Goal: Task Accomplishment & Management: Complete application form

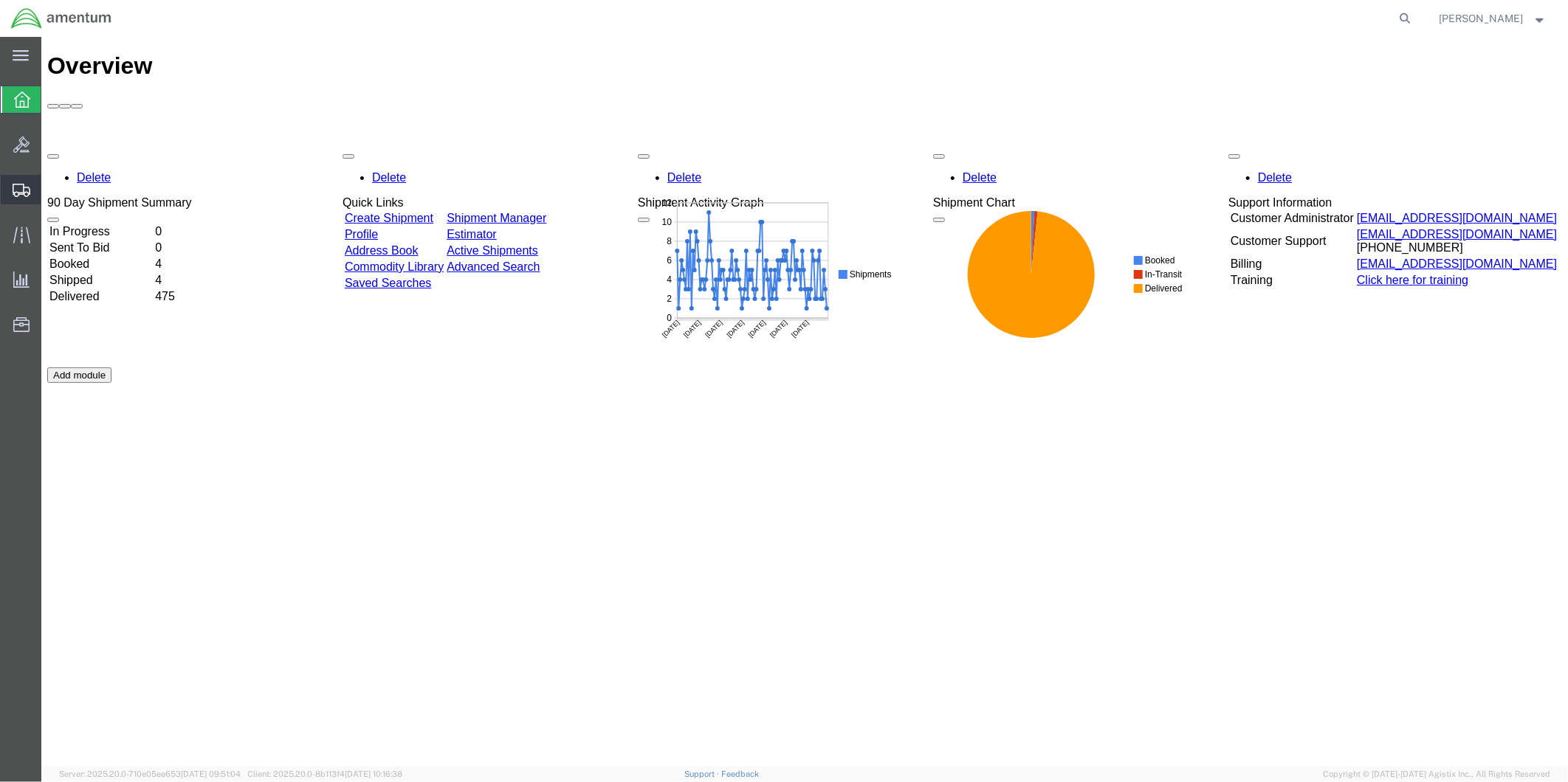
click at [0, 0] on span "Create from Template" at bounding box center [0, 0] width 0 height 0
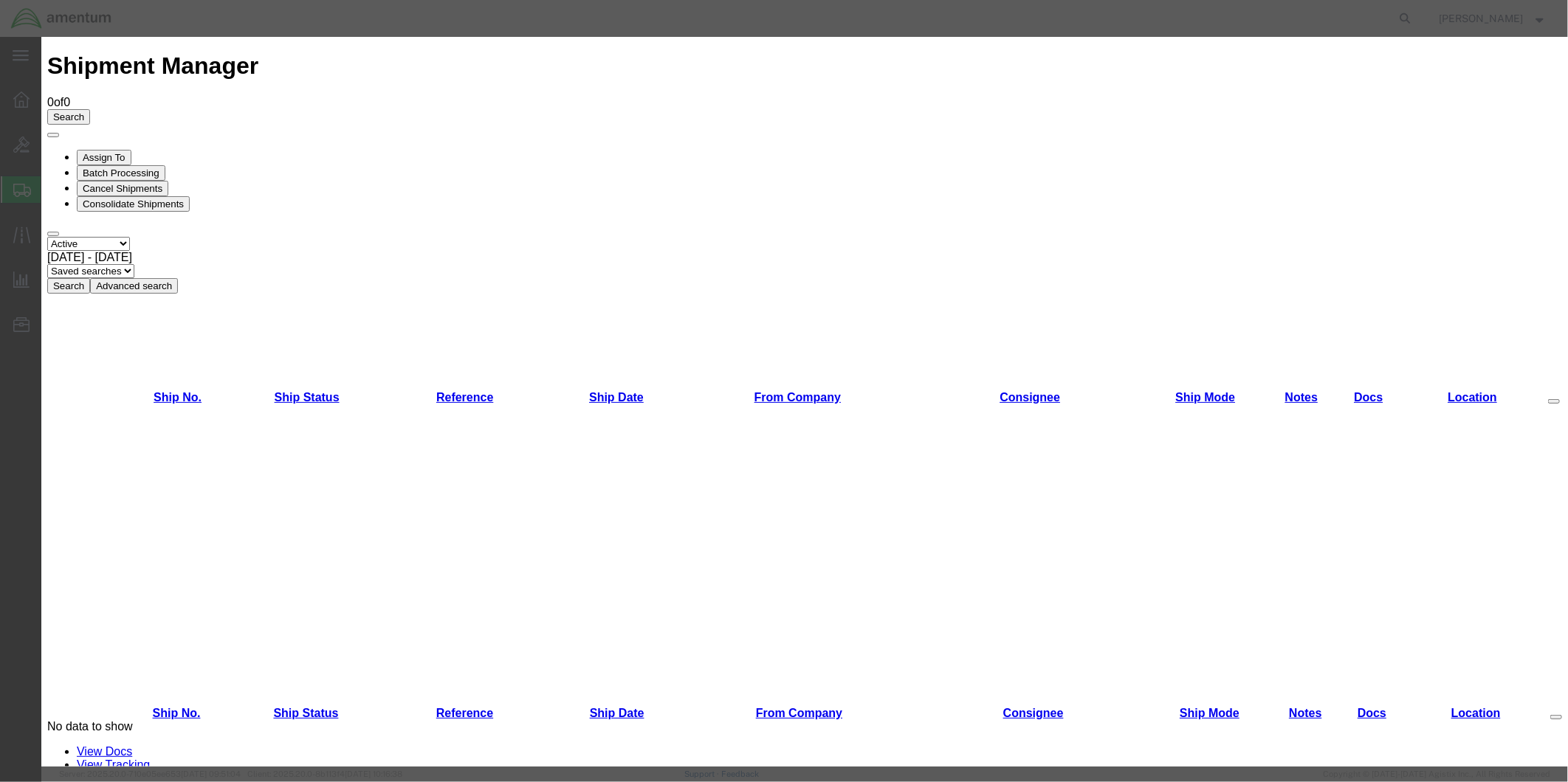
scroll to position [601, 0]
drag, startPoint x: 660, startPoint y: 624, endPoint x: 700, endPoint y: 653, distance: 49.4
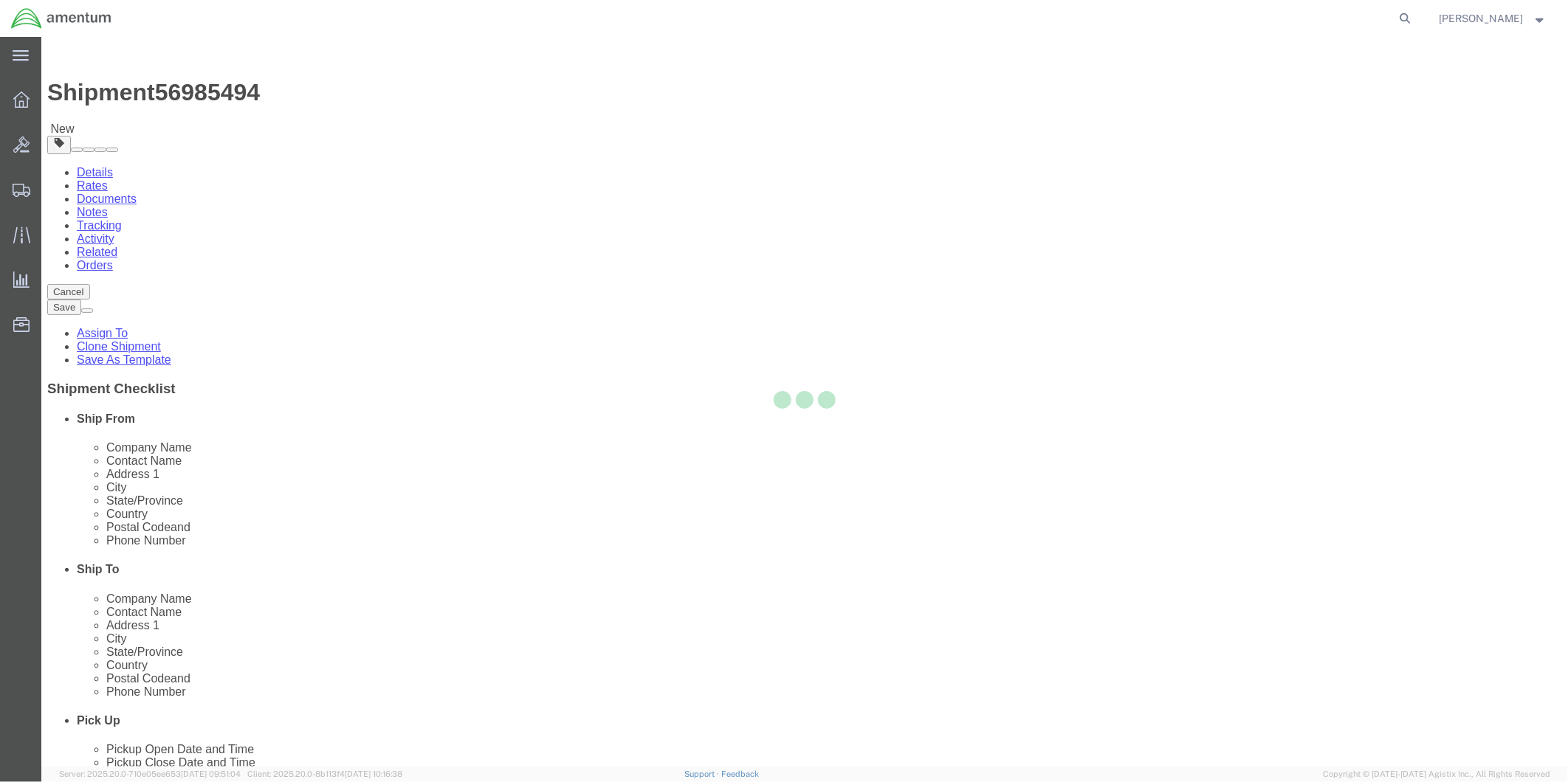
select select "49951"
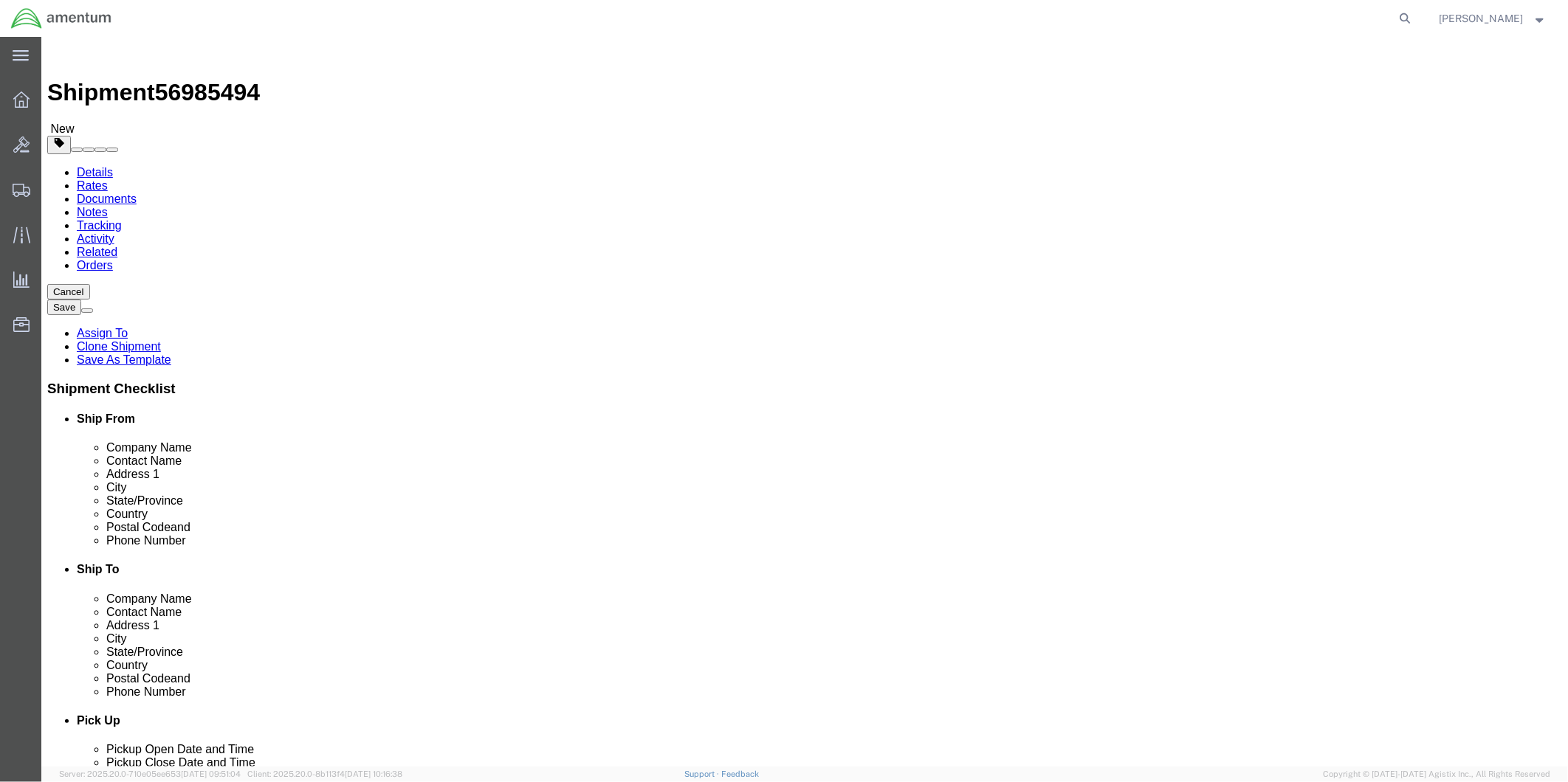
scroll to position [3116, 0]
select select "49950"
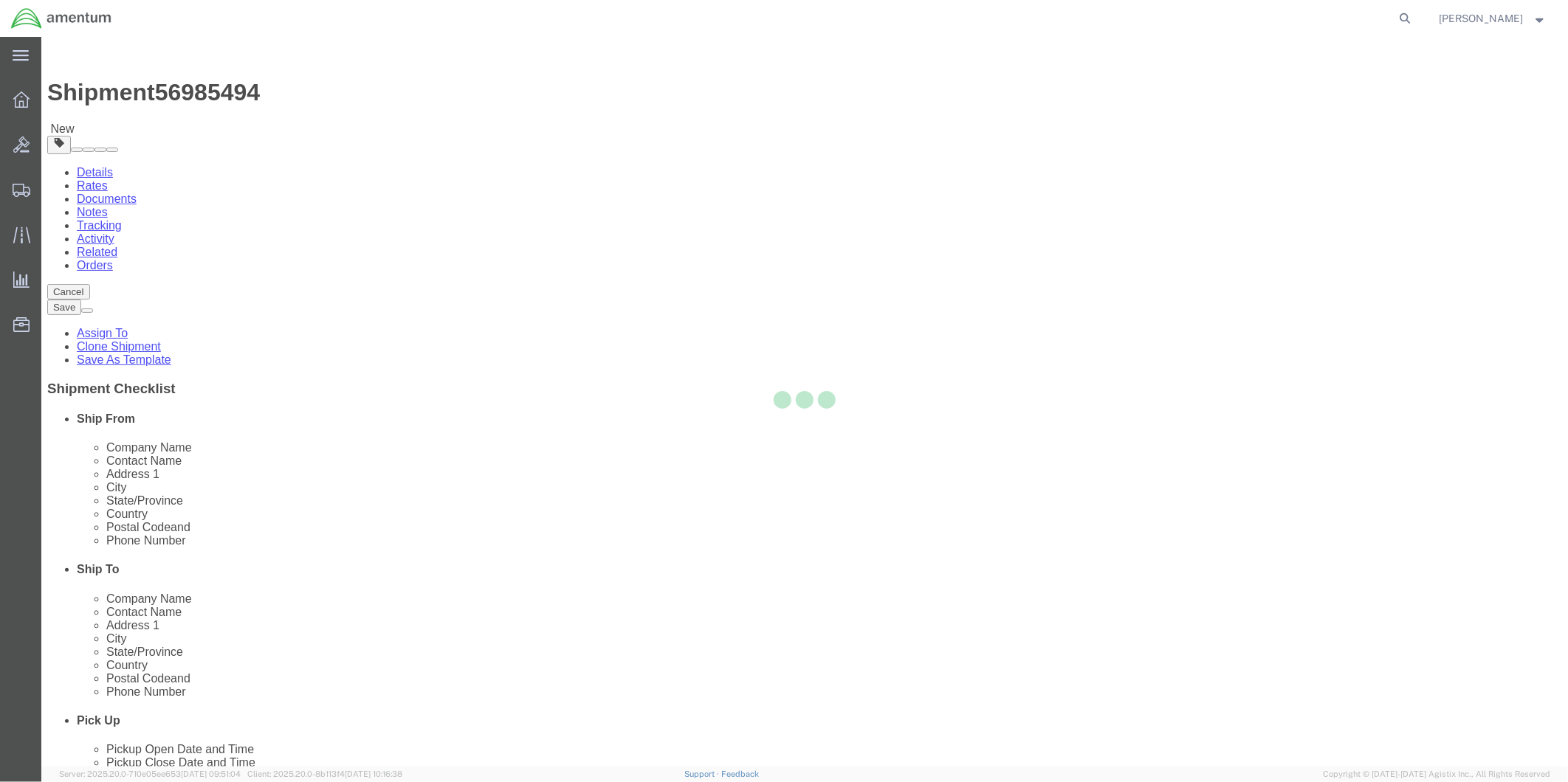
type input "Amentum Services, Inc"
type input "[PERSON_NAME]"
type input "[STREET_ADDRESS][PERSON_NAME]"
type input "[PERSON_NAME][GEOGRAPHIC_DATA]"
type input "Uvalde"
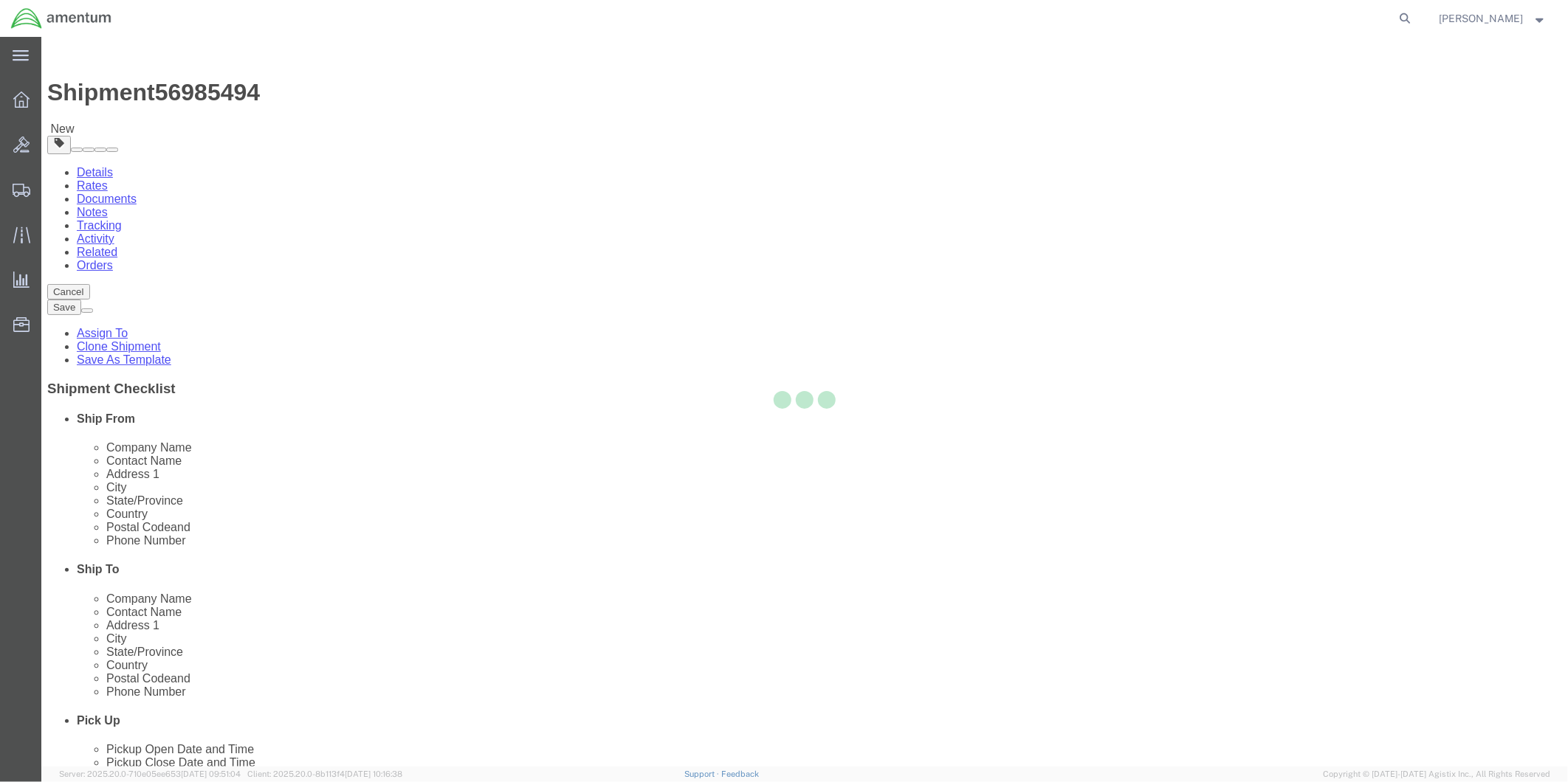
type input "78801"
type input "[PHONE_NUMBER]"
type input "[PERSON_NAME][EMAIL_ADDRESS][PERSON_NAME][DOMAIN_NAME]"
checkbox input "true"
select select "[GEOGRAPHIC_DATA]"
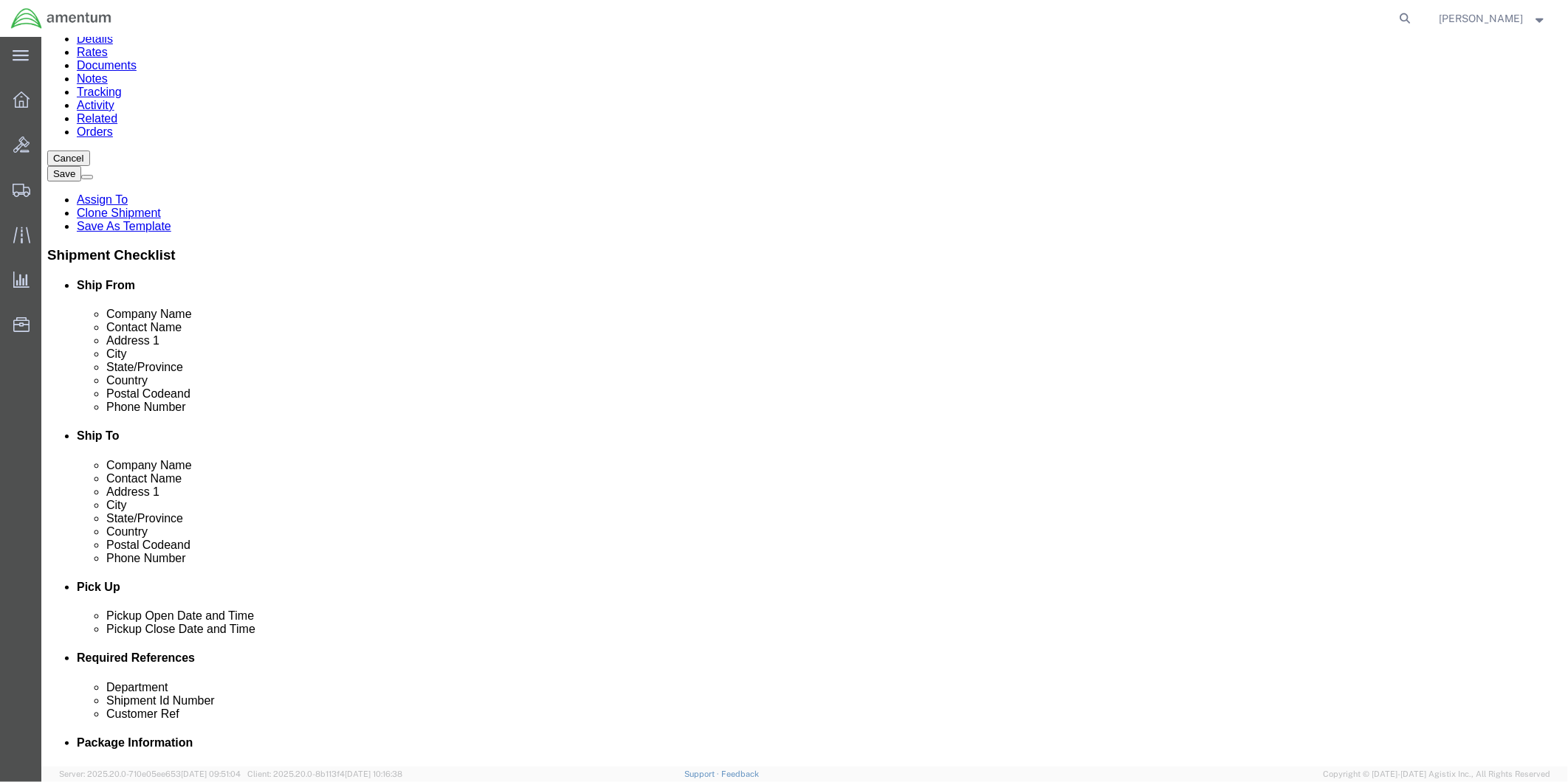
scroll to position [246, 0]
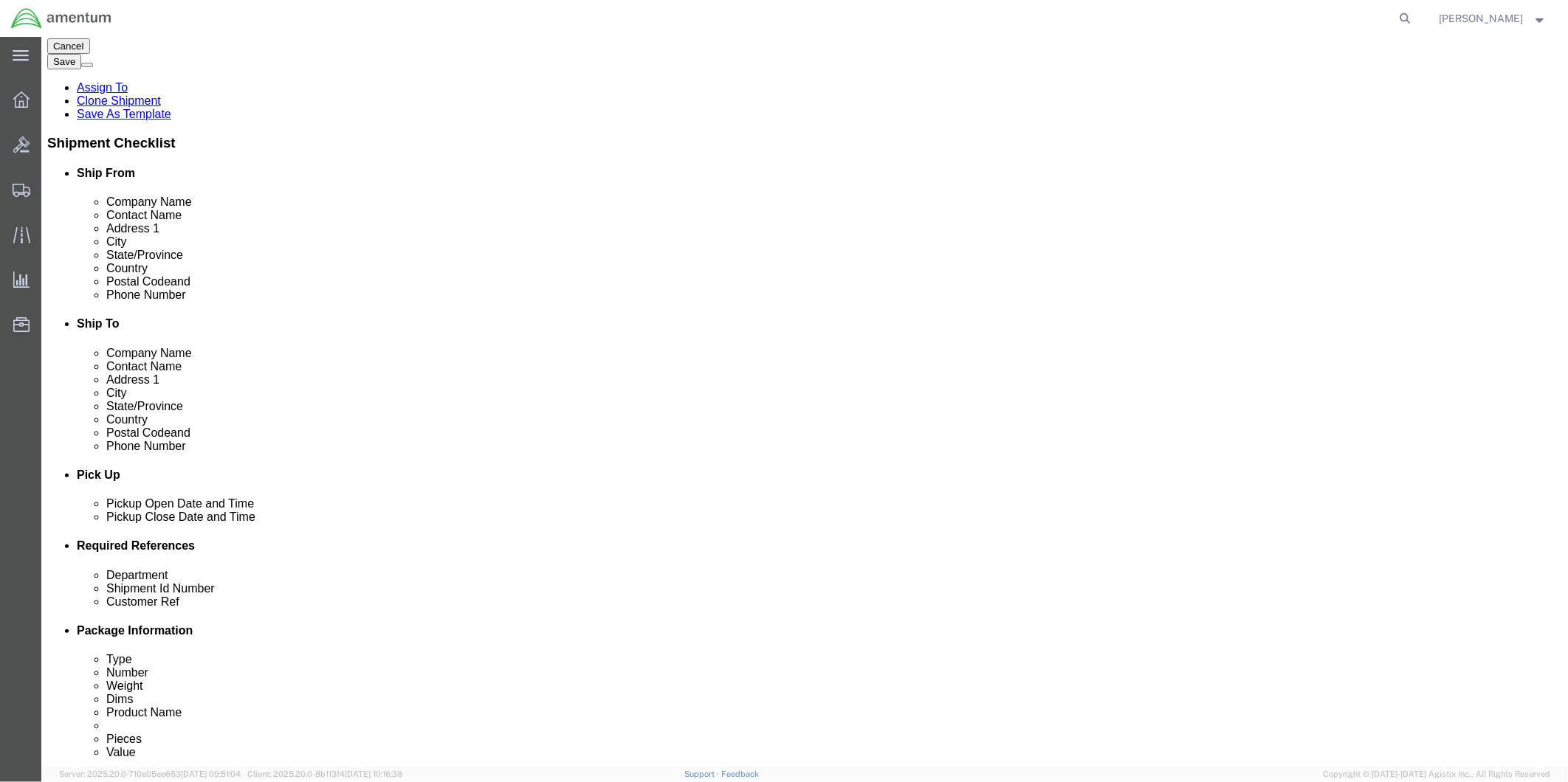
click div
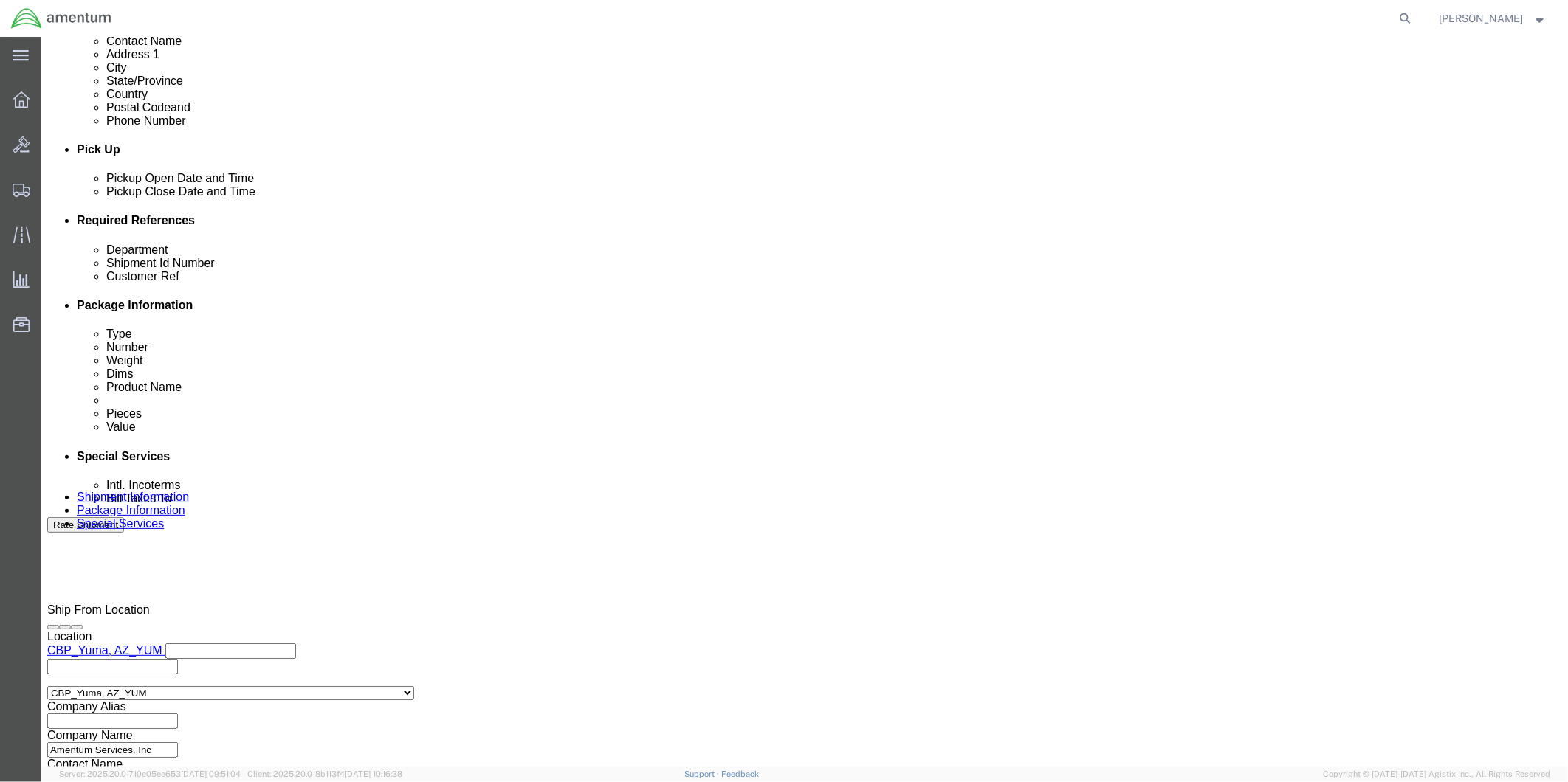
click input "6:30 PM"
type input "9:00 AM"
click button "Apply"
click div
type input "12:00 PM"
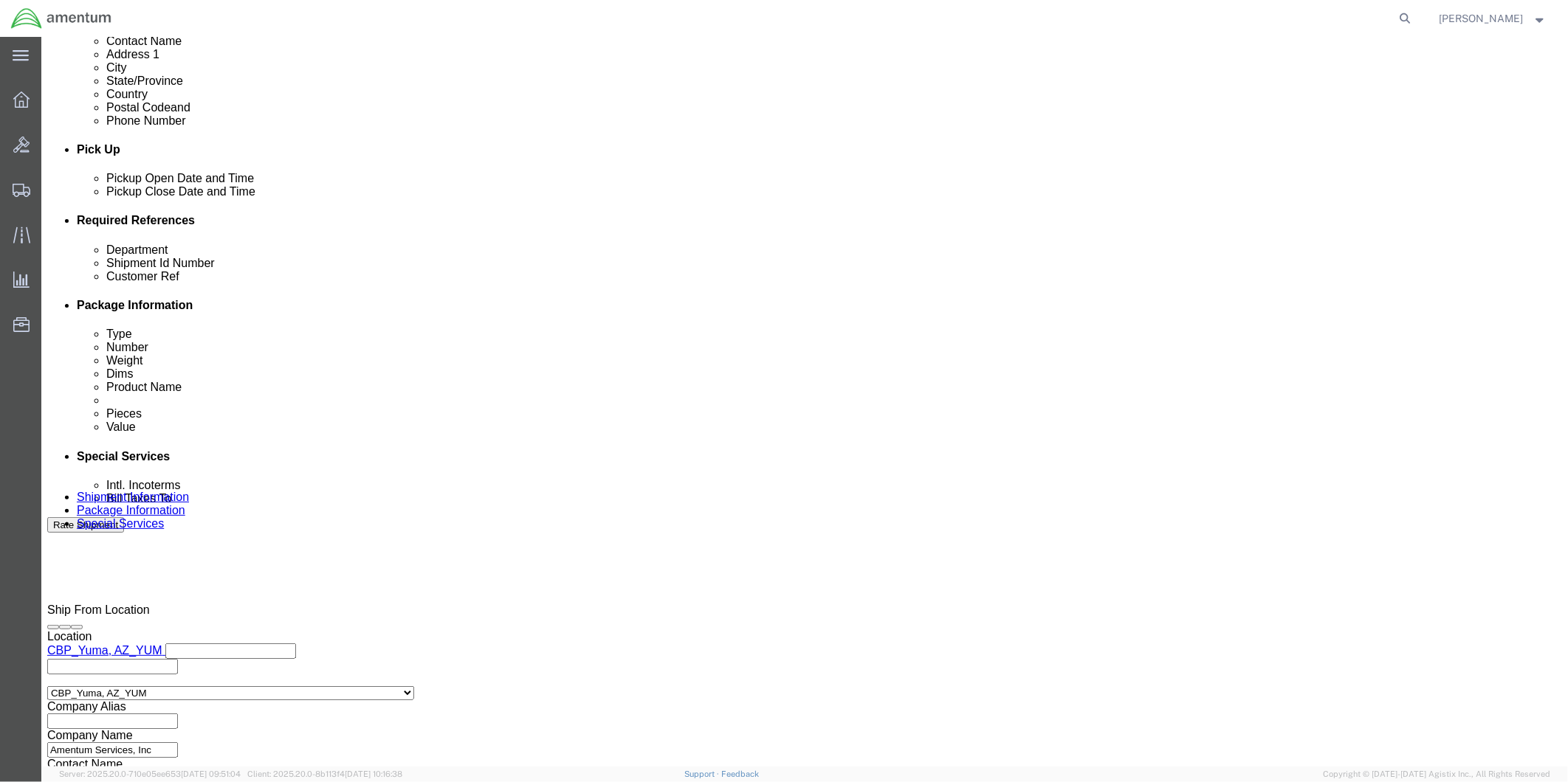
click button "Apply"
click input "text"
type input "503-006713"
click input "text"
type input "578-006713"
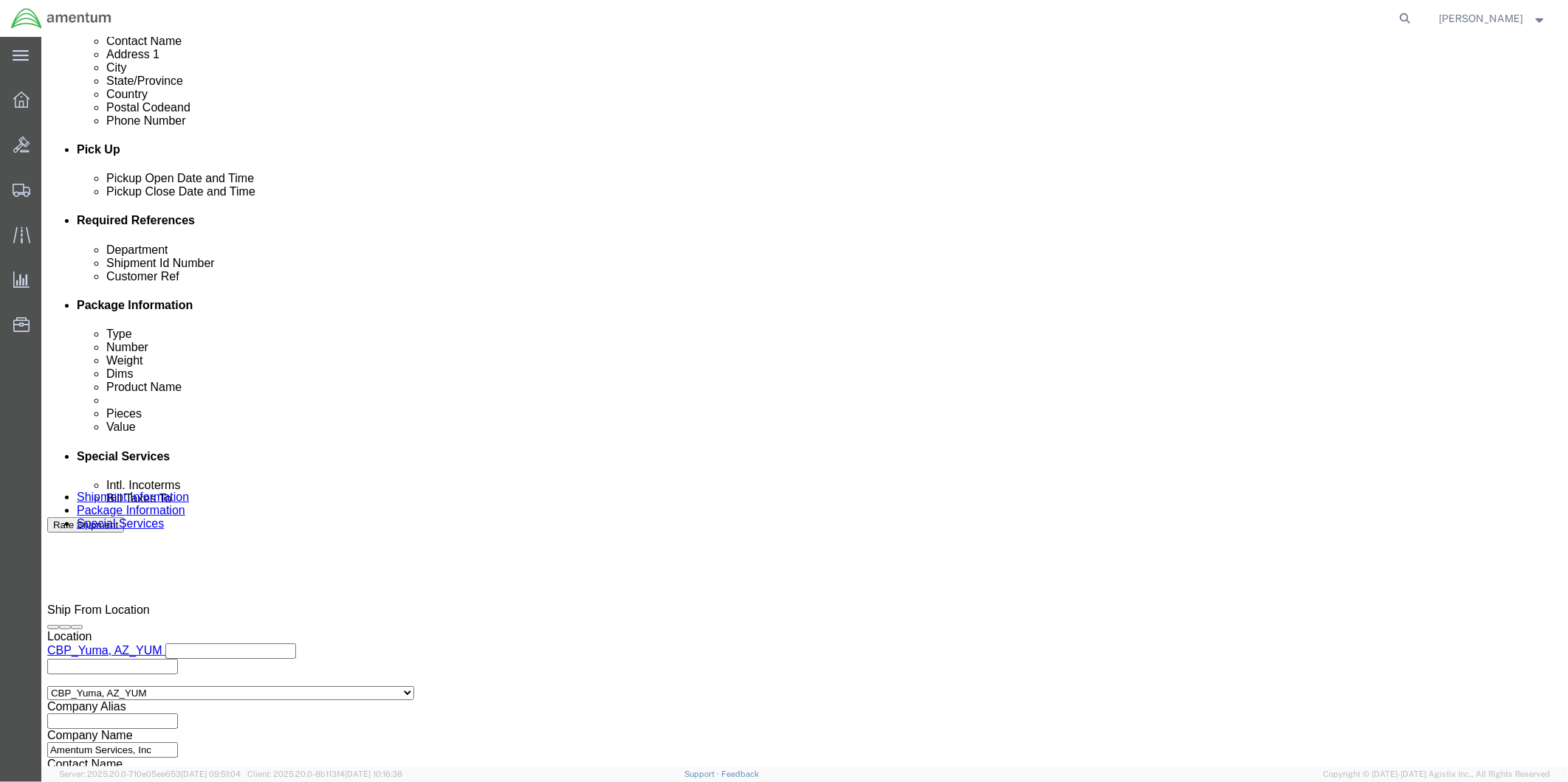
click button "Continue"
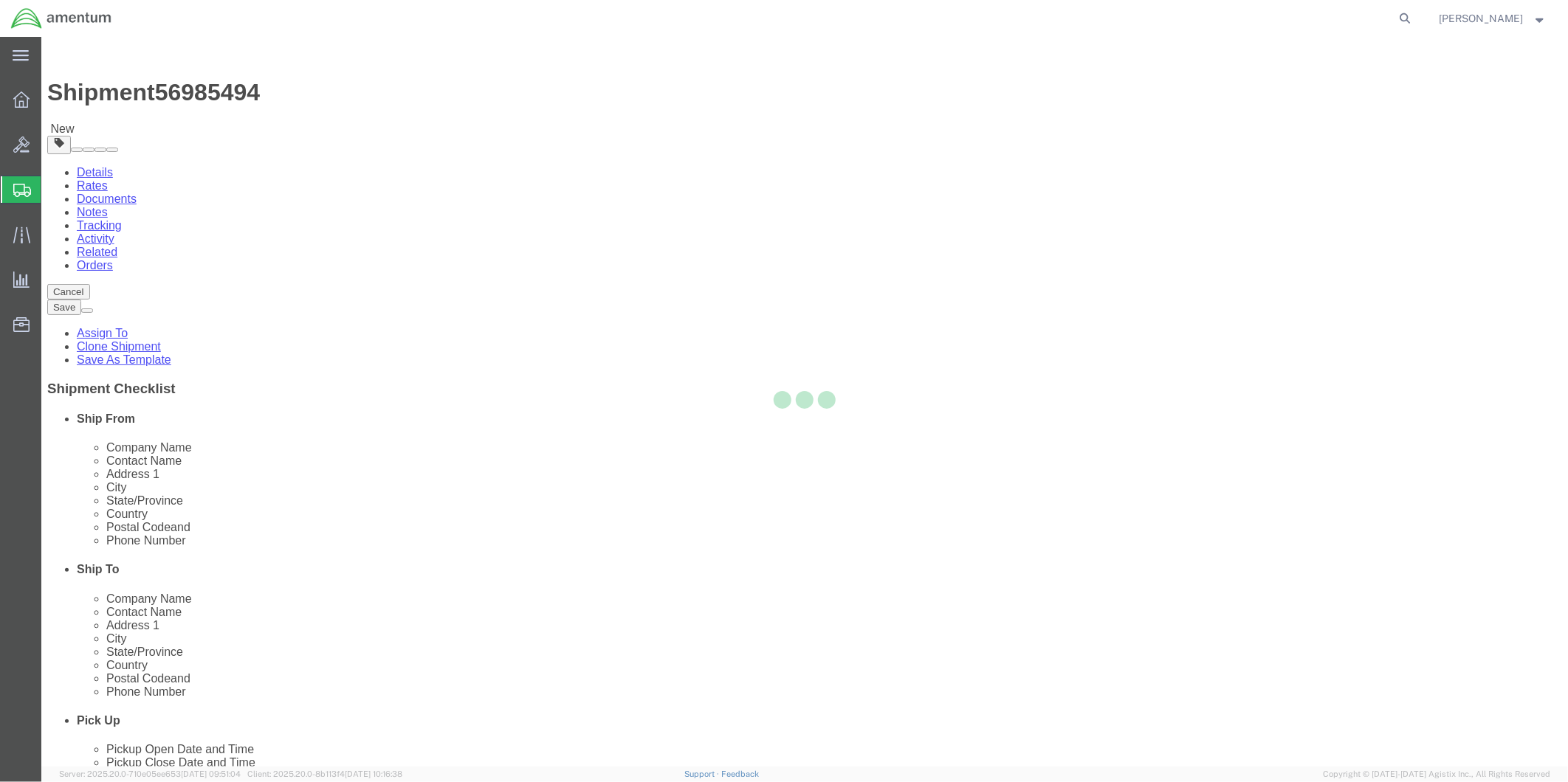
select select "CBOX"
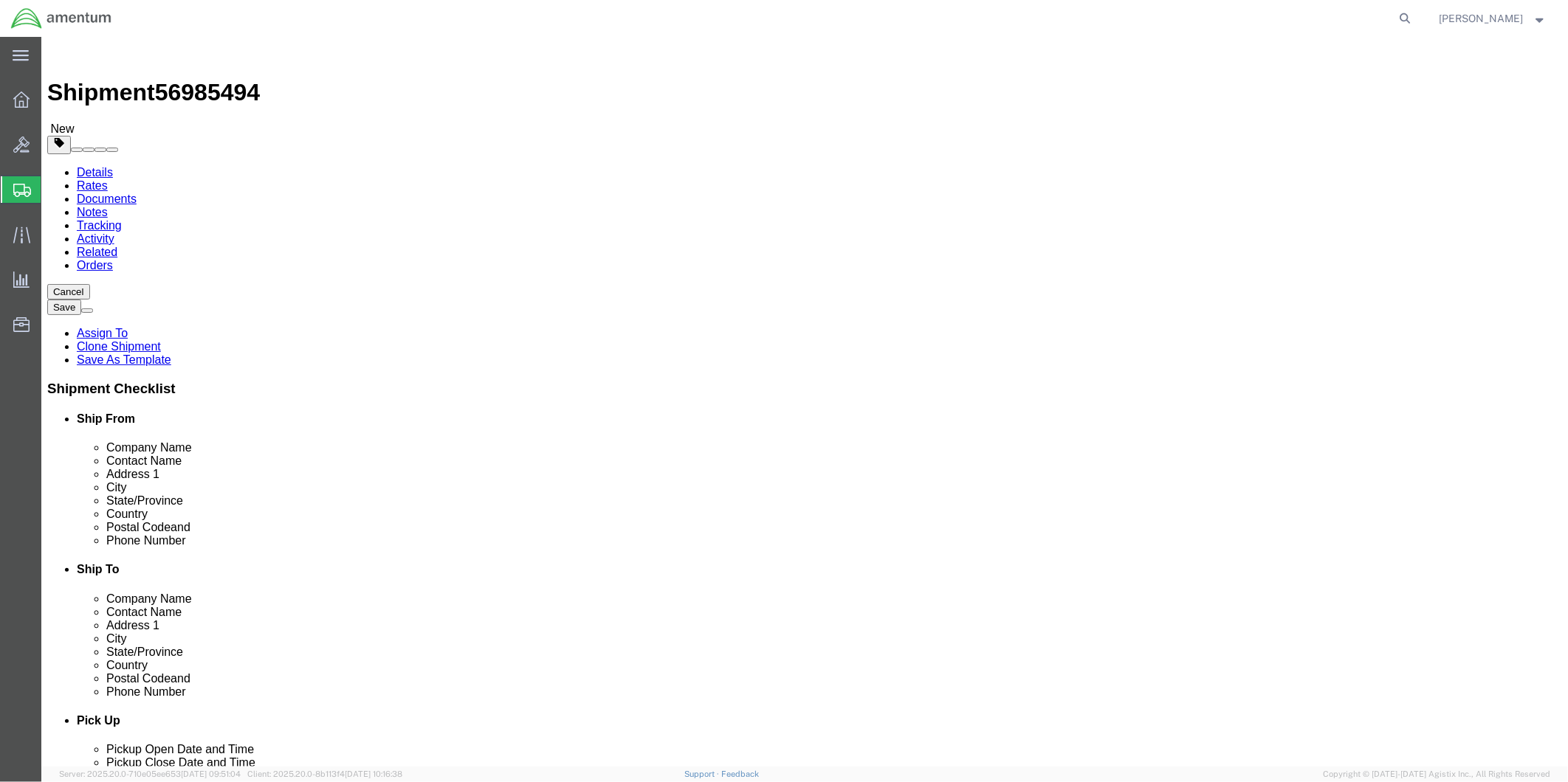
click input "text"
type input "12"
click input "text"
type input "12"
click input "text"
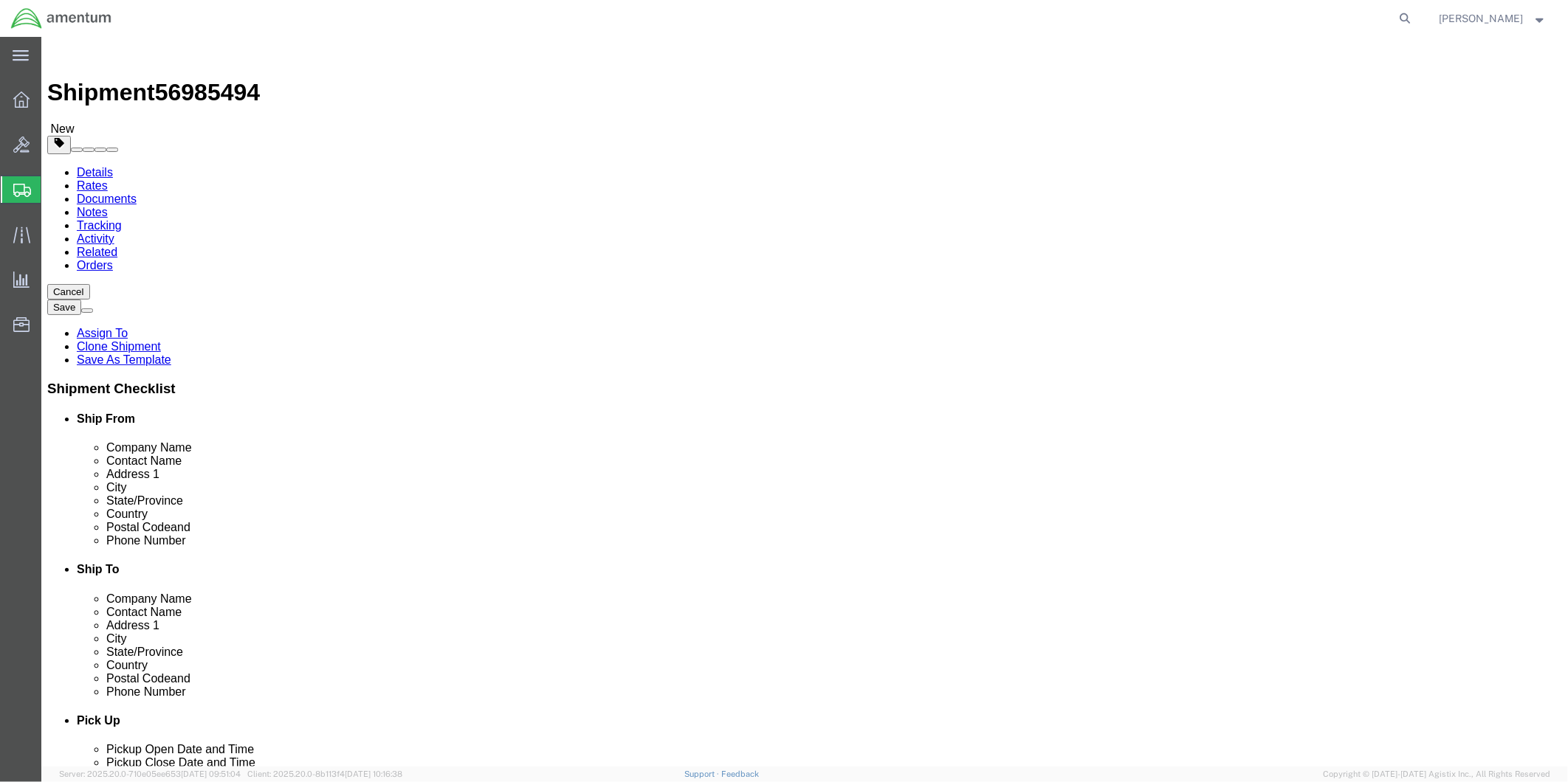
type input "6"
drag, startPoint x: 256, startPoint y: 342, endPoint x: 222, endPoint y: 337, distance: 34.4
click div "0.00 Select kgs lbs"
type input "2"
click link "Add Content"
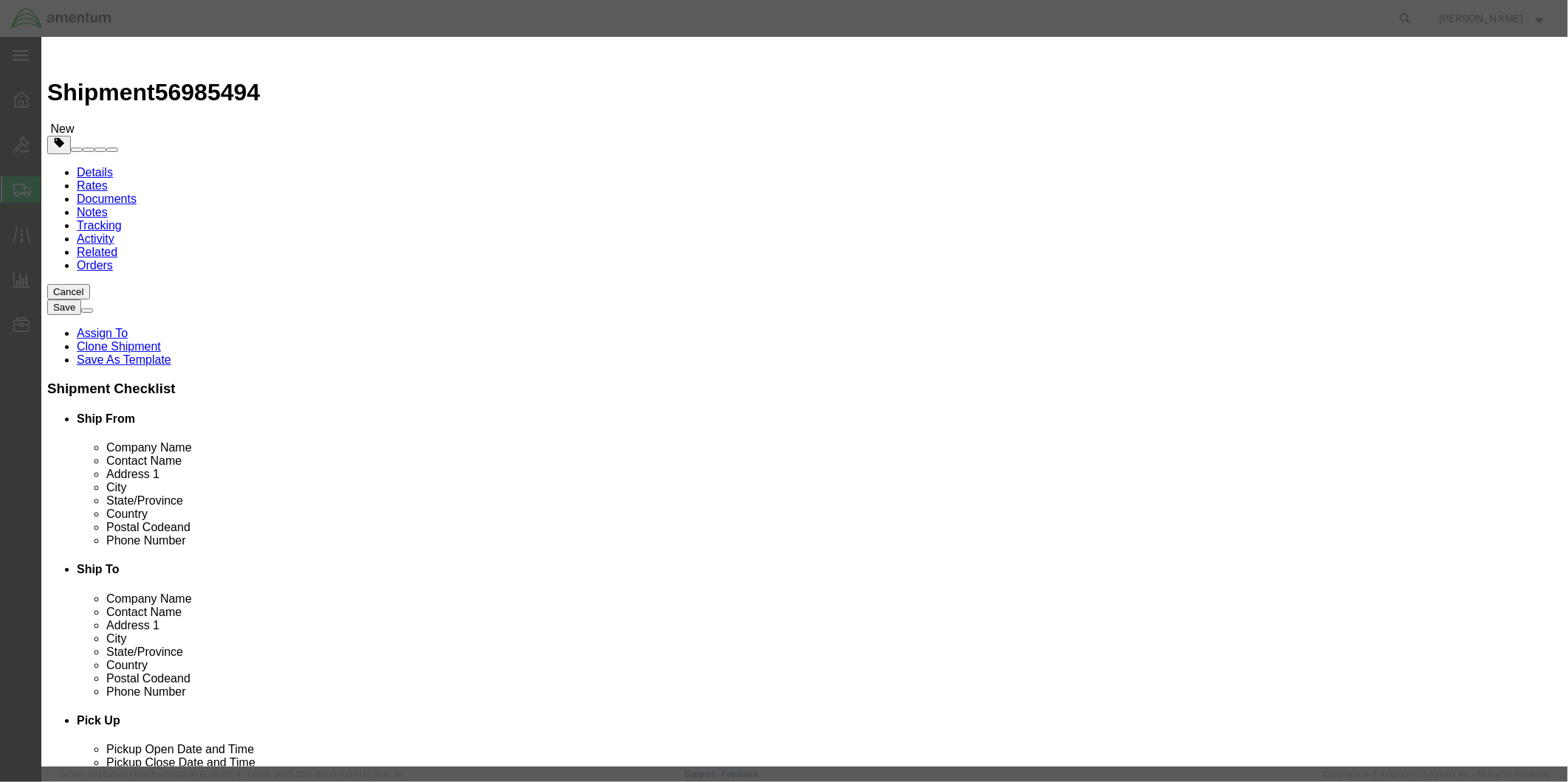
click input "text"
type input "h"
type input "HARNESS"
drag, startPoint x: 534, startPoint y: 144, endPoint x: 509, endPoint y: 140, distance: 25.3
click input "0"
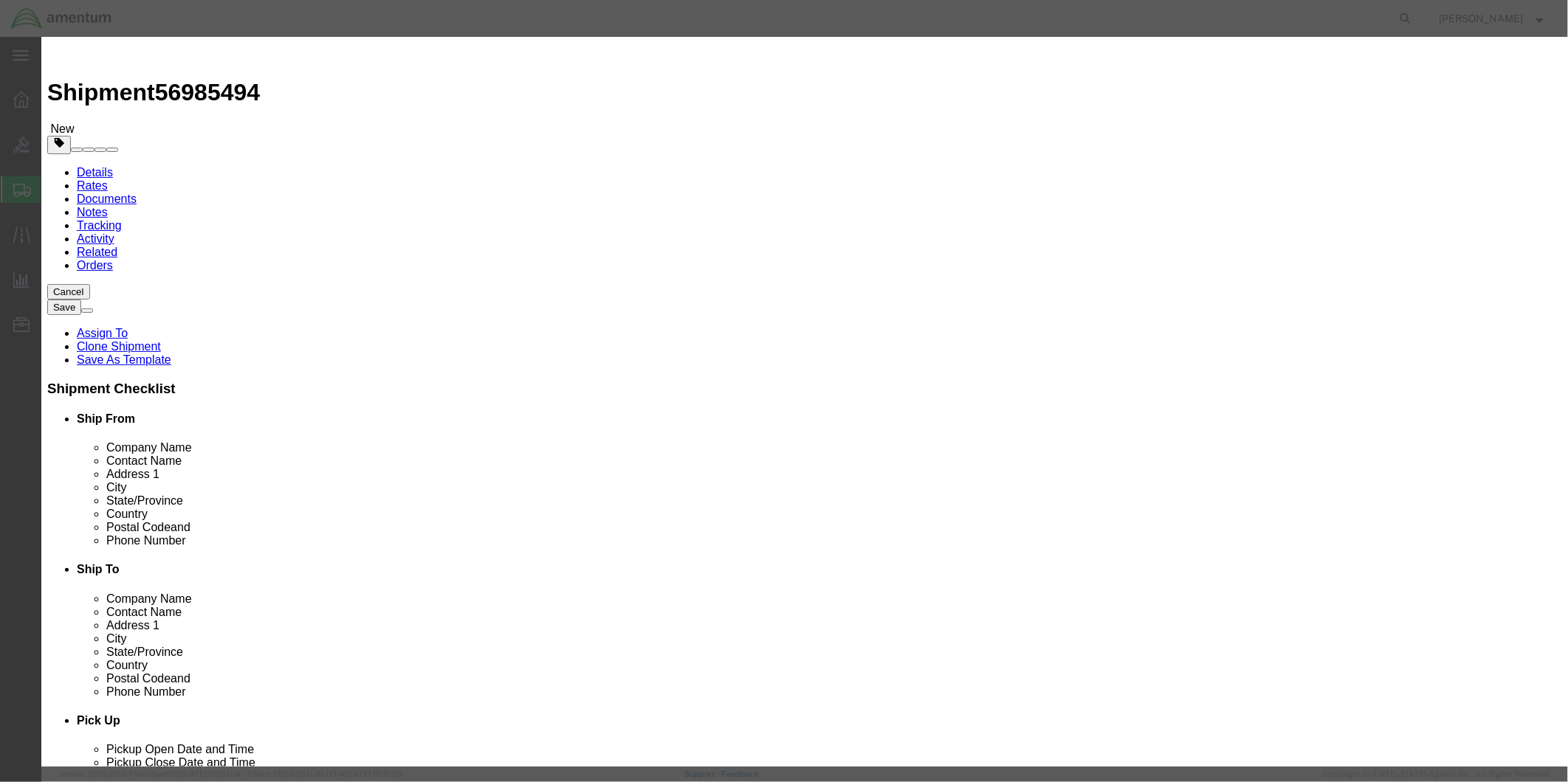
type input "1"
click input "text"
type input "4"
type input "4370.00"
drag, startPoint x: 560, startPoint y: 109, endPoint x: 509, endPoint y: 110, distance: 51.0
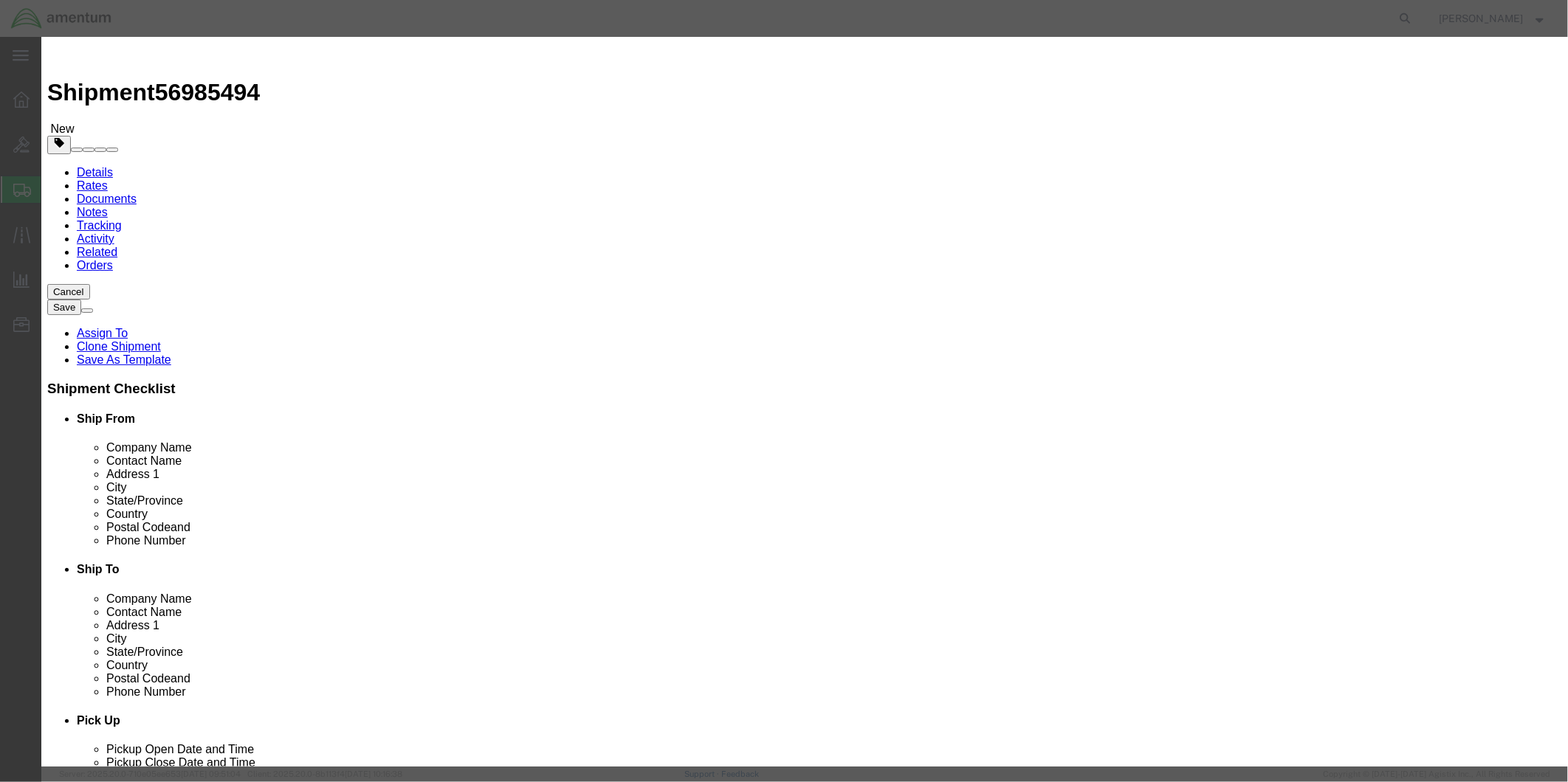
click input "HARNESS"
click textarea
paste textarea "HARNESS"
type textarea "HARNESS"
click div "Commodity library Product Name HARNESS Pieces 1 Select Bag Barrels 100Board Fee…"
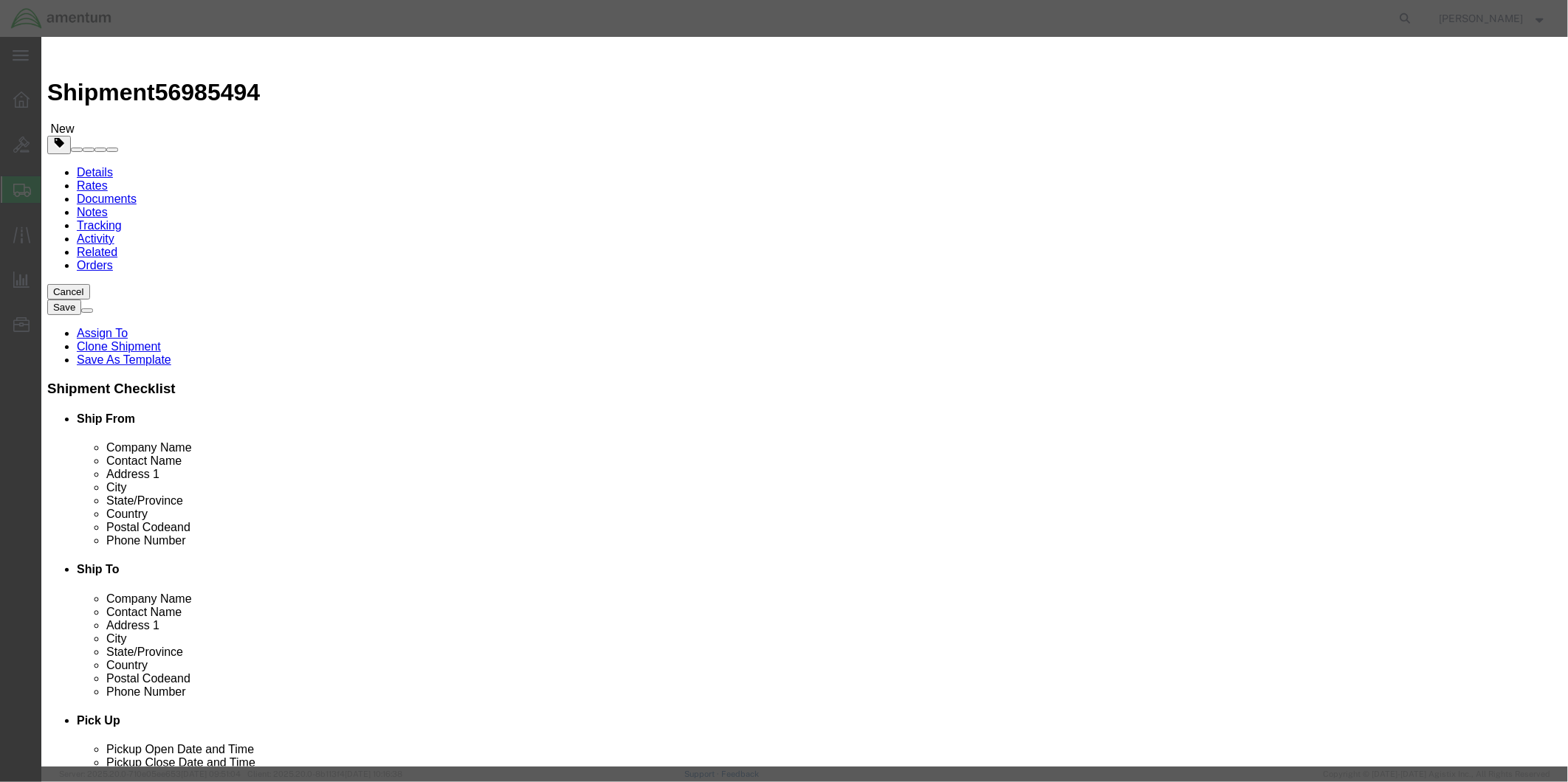
click button "Save & Close"
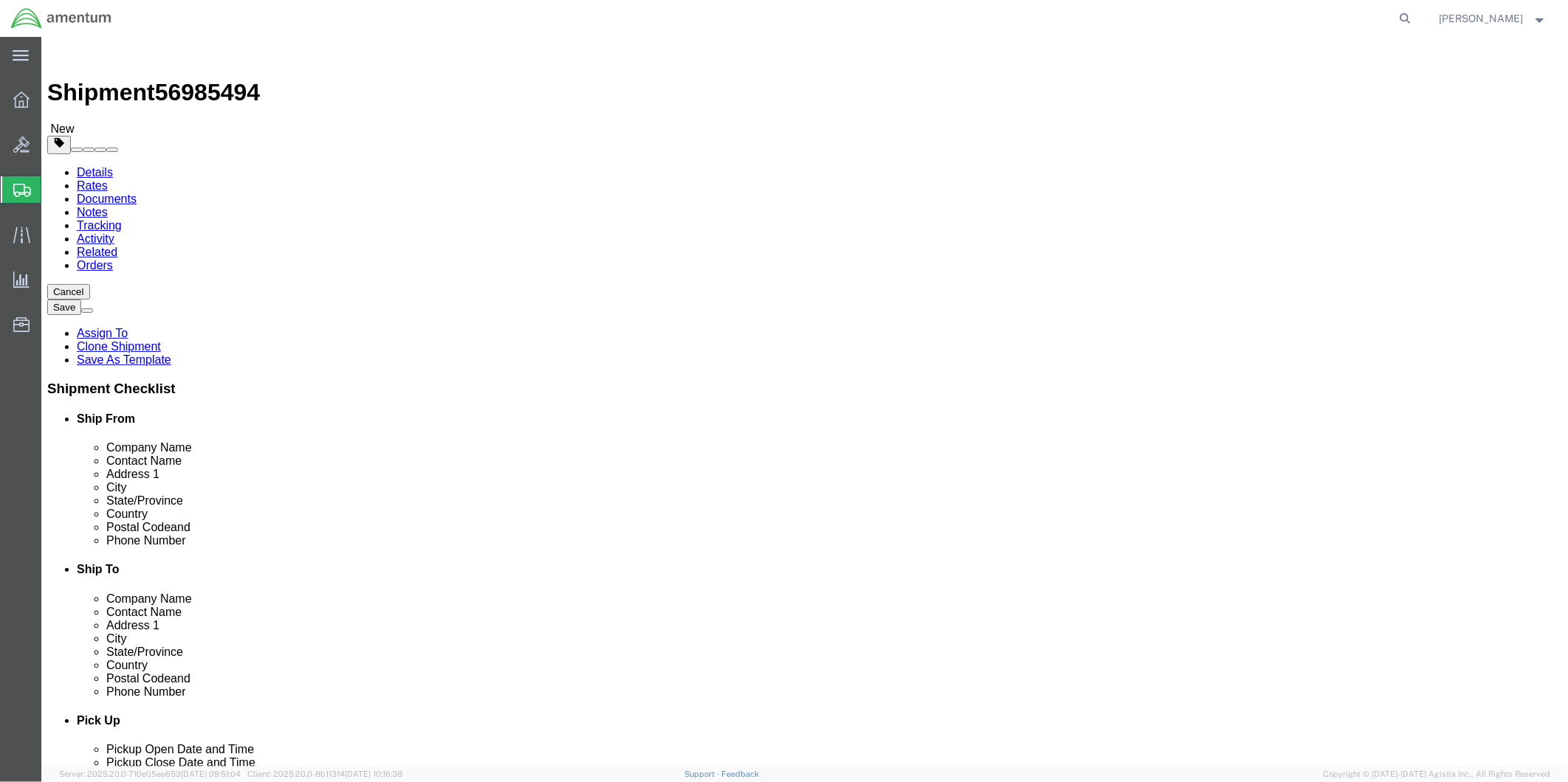
click button "Rate Shipment"
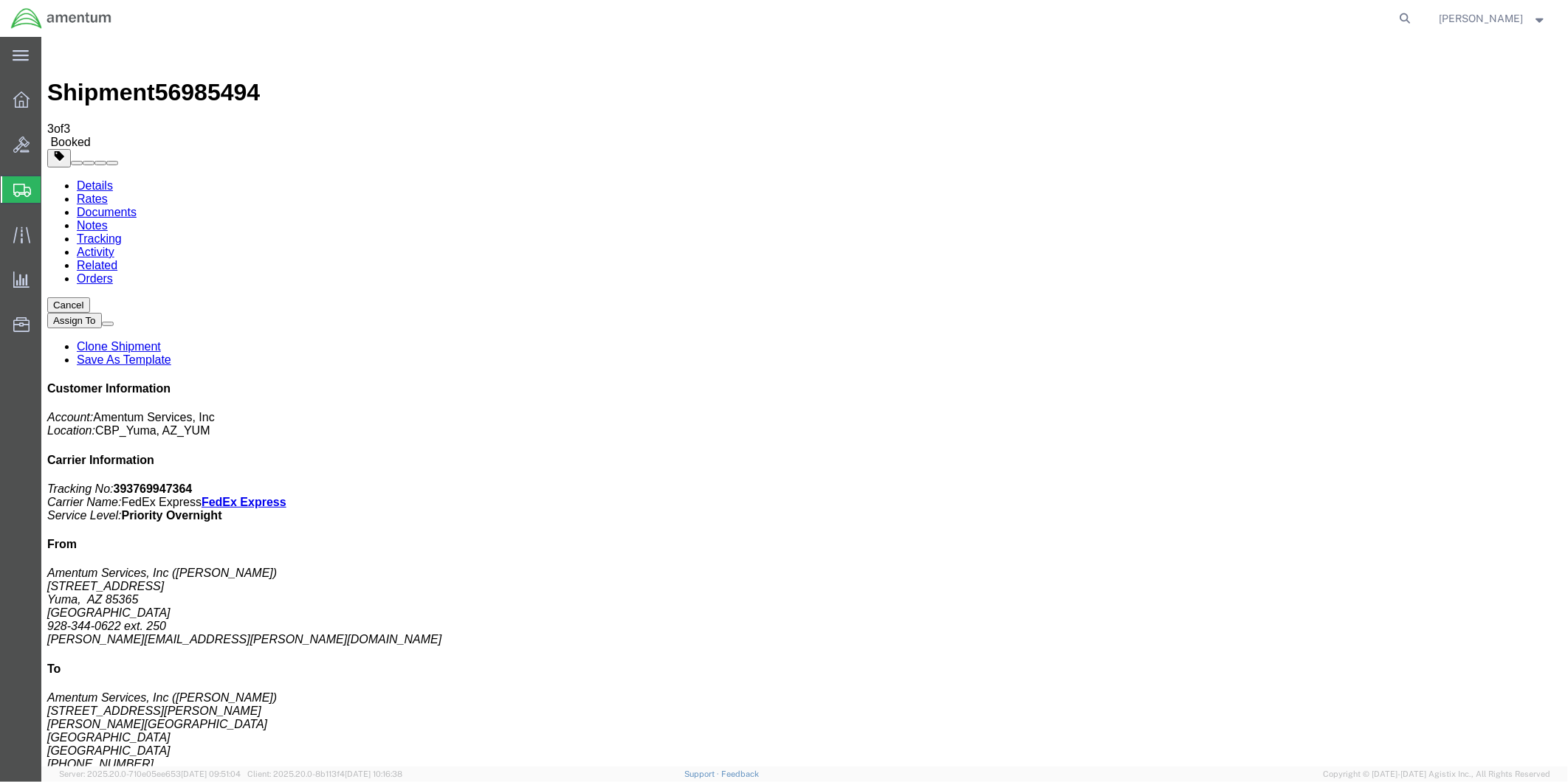
drag, startPoint x: 1295, startPoint y: 221, endPoint x: 1464, endPoint y: 255, distance: 172.4
click at [1464, 382] on div "Customer Information Account: Amentum Services, Inc Location: CBP_Yuma, [GEOGRA…" at bounding box center [804, 645] width 1515 height 526
drag, startPoint x: 1464, startPoint y: 255, endPoint x: 1398, endPoint y: 239, distance: 67.9
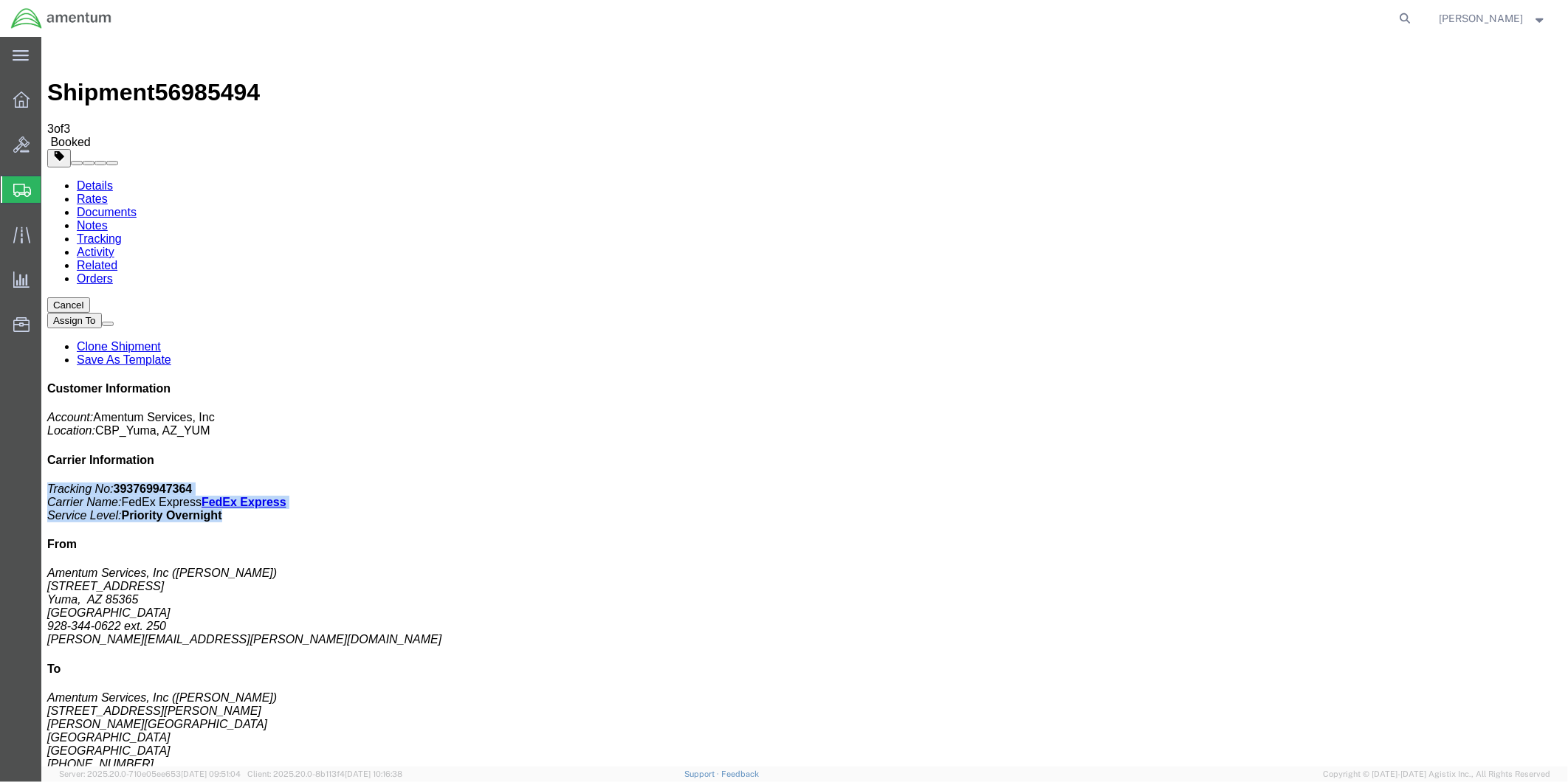
copy p "Tracking No: 393769947364 Carrier Name: FedEx Express FedEx Express Service Lev…"
click at [89, 179] on link "Details" at bounding box center [94, 185] width 36 height 12
click link "Schedule pickup request"
